Goal: Task Accomplishment & Management: Manage account settings

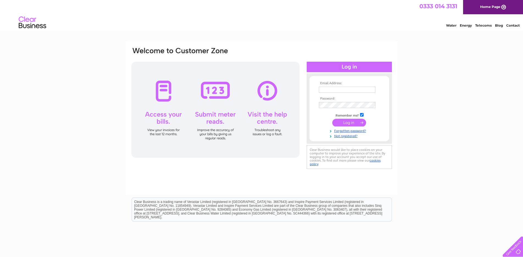
type input "captash@hotmail.co.uk"
click at [345, 124] on input "submit" at bounding box center [349, 123] width 34 height 8
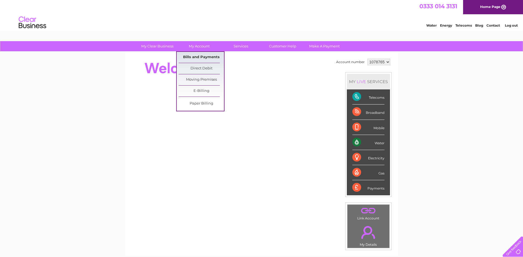
click at [200, 56] on link "Bills and Payments" at bounding box center [201, 57] width 45 height 11
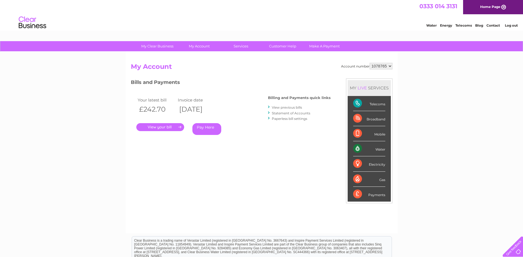
click at [292, 106] on link "View previous bills" at bounding box center [287, 107] width 30 height 4
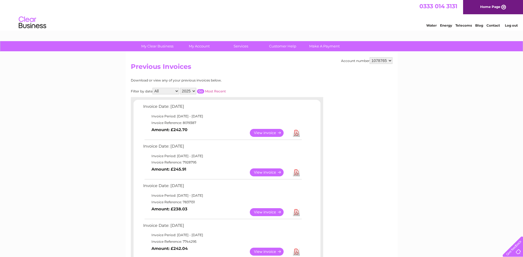
click at [265, 211] on link "View" at bounding box center [270, 212] width 40 height 8
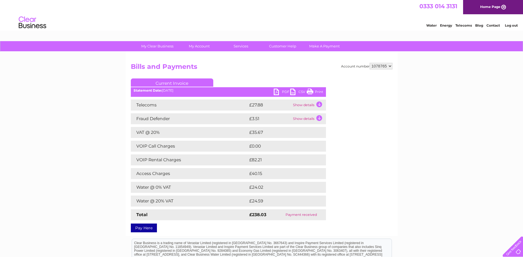
click at [279, 92] on link "PDF" at bounding box center [282, 93] width 16 height 8
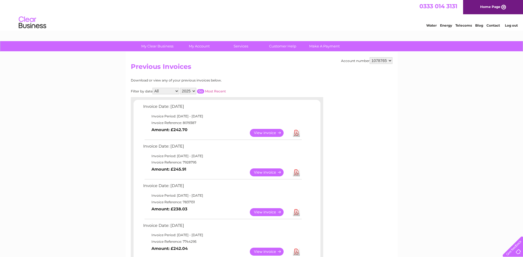
click at [263, 171] on link "View" at bounding box center [270, 173] width 40 height 8
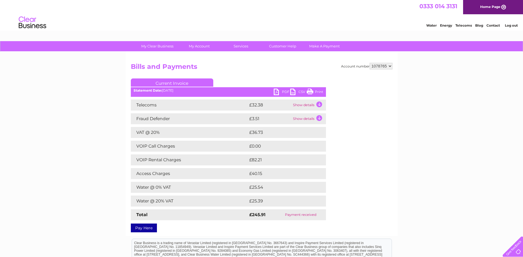
click at [313, 90] on link "Print" at bounding box center [315, 93] width 16 height 8
click at [281, 91] on link "PDF" at bounding box center [282, 93] width 16 height 8
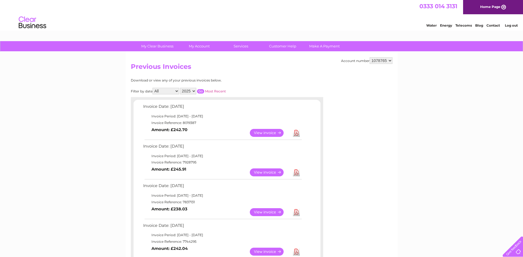
click at [266, 130] on link "View" at bounding box center [270, 133] width 40 height 8
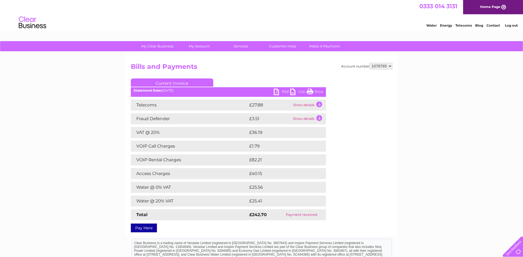
click at [274, 93] on link "PDF" at bounding box center [282, 93] width 16 height 8
